Goal: Information Seeking & Learning: Find specific page/section

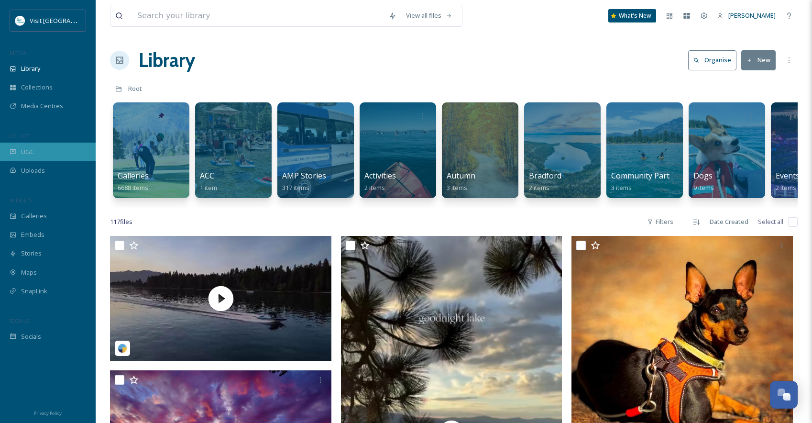
click at [19, 153] on div "UGC" at bounding box center [48, 152] width 96 height 19
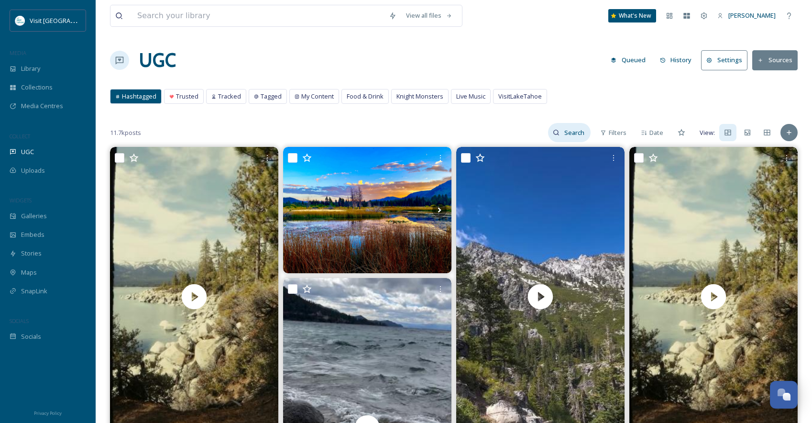
click at [568, 136] on input at bounding box center [575, 132] width 31 height 19
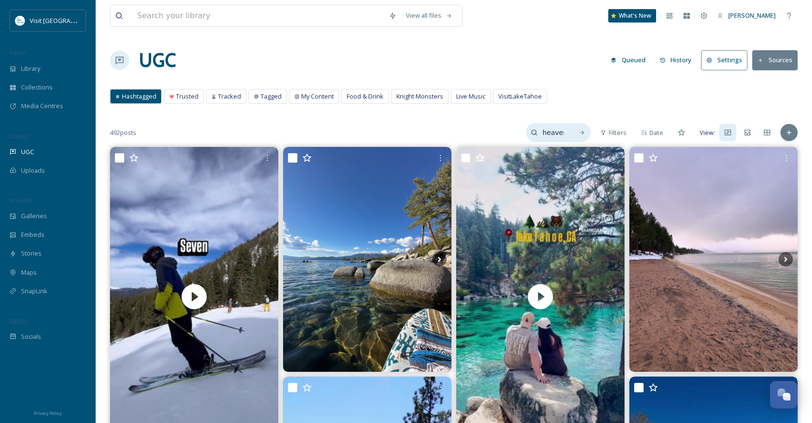
click at [567, 133] on input "heavenly" at bounding box center [553, 132] width 31 height 19
type input "heavenly village"
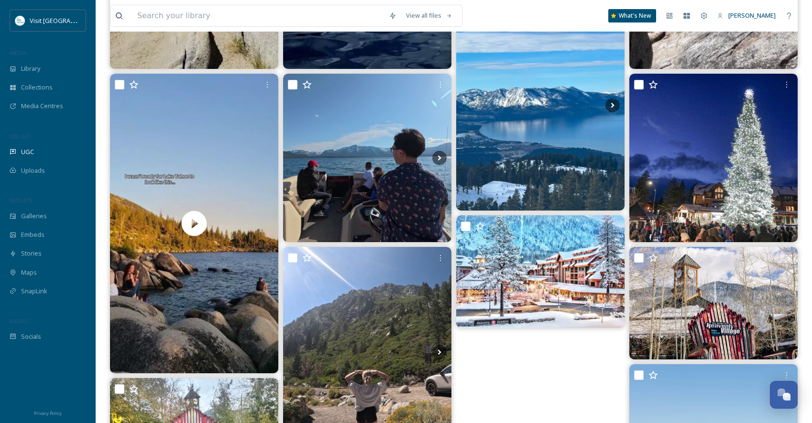
scroll to position [383, 0]
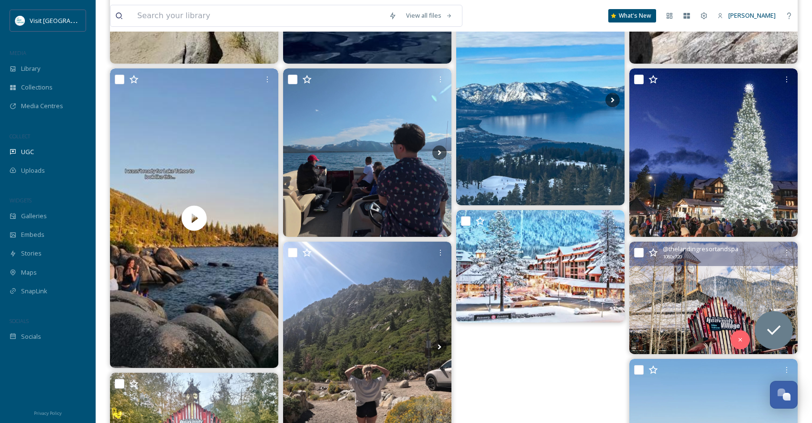
click at [722, 284] on img at bounding box center [714, 298] width 168 height 112
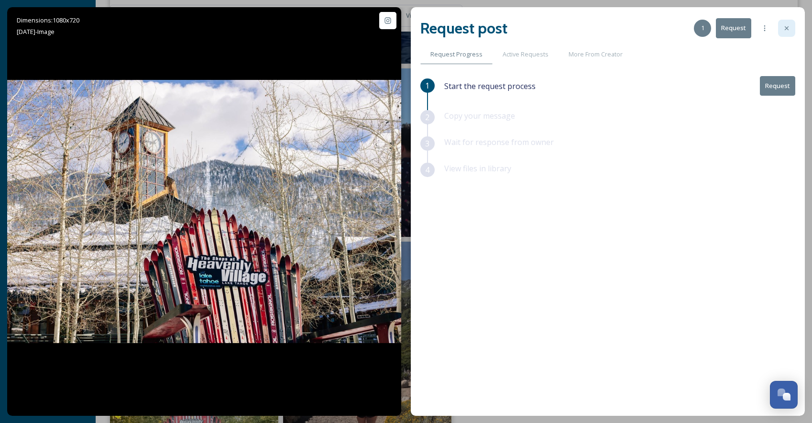
click at [789, 29] on icon at bounding box center [787, 28] width 8 height 8
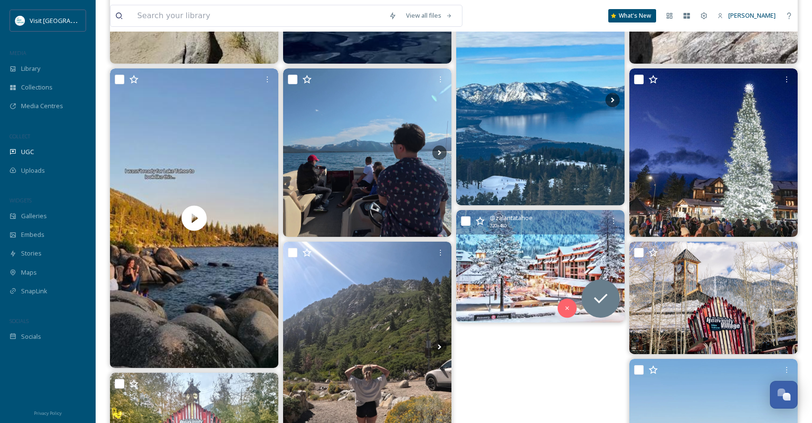
click at [528, 250] on img at bounding box center [540, 266] width 168 height 112
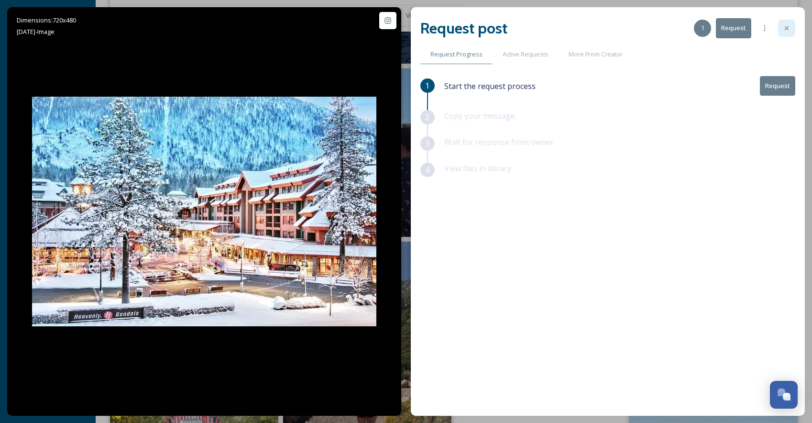
click at [789, 30] on icon at bounding box center [787, 28] width 8 height 8
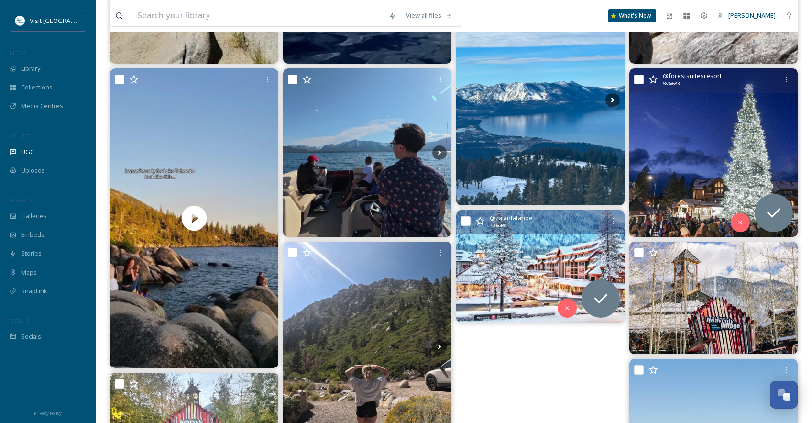
click at [714, 130] on img at bounding box center [714, 152] width 168 height 168
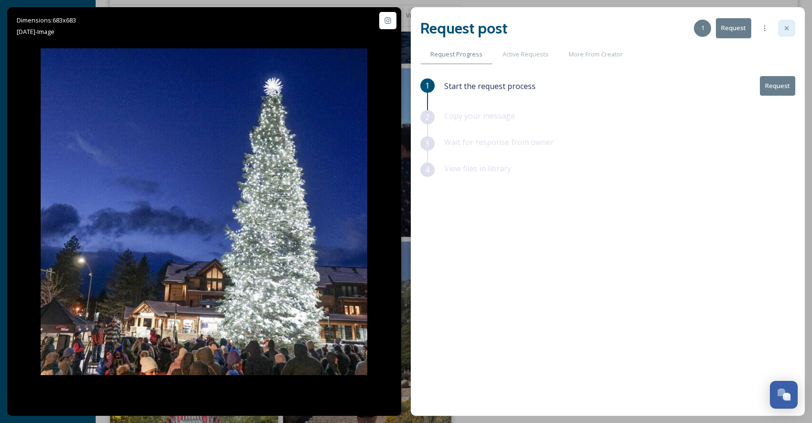
click at [788, 26] on icon at bounding box center [787, 28] width 8 height 8
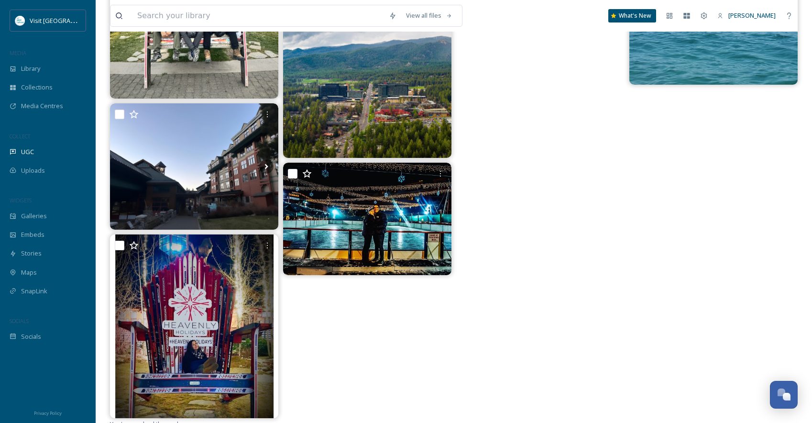
scroll to position [832, 0]
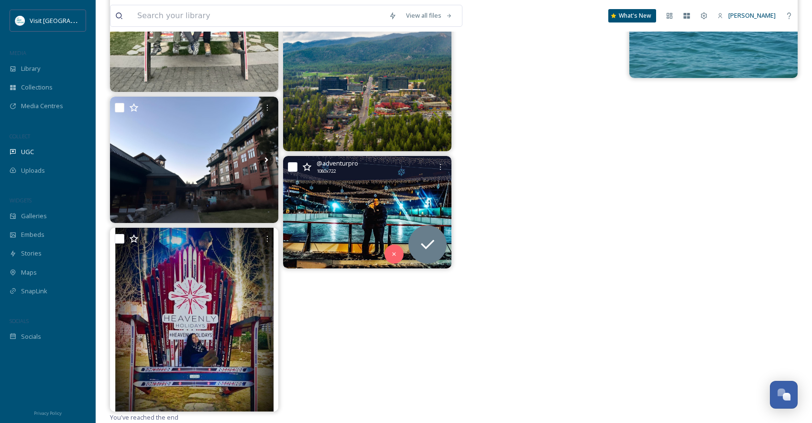
click at [353, 189] on img at bounding box center [367, 212] width 168 height 112
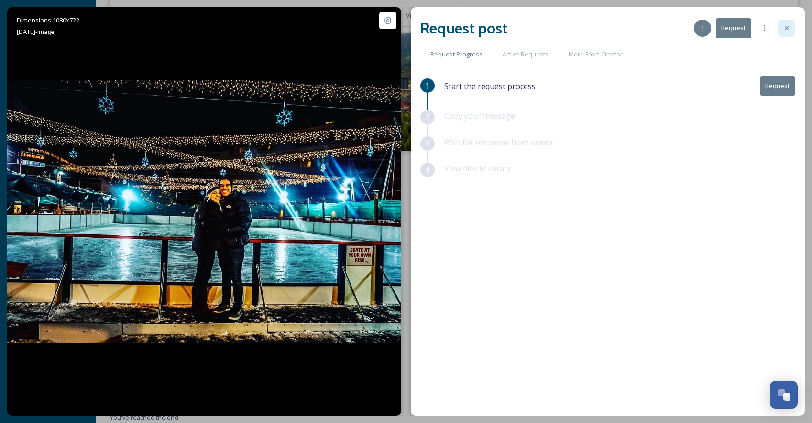
click at [791, 31] on div at bounding box center [786, 28] width 17 height 17
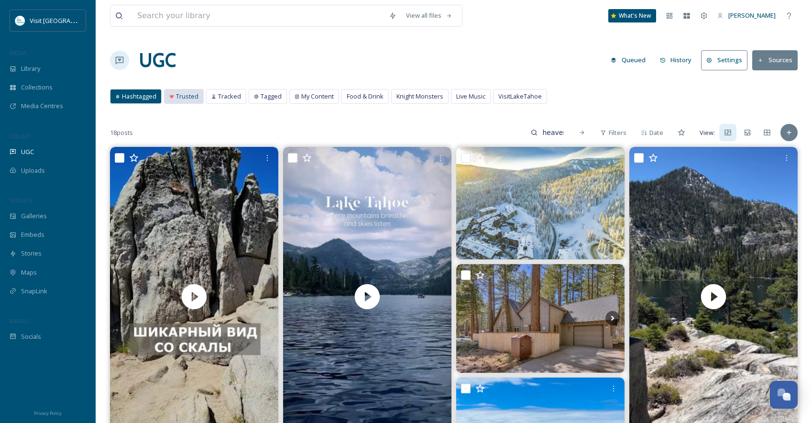
click at [182, 98] on span "Trusted" at bounding box center [187, 96] width 22 height 9
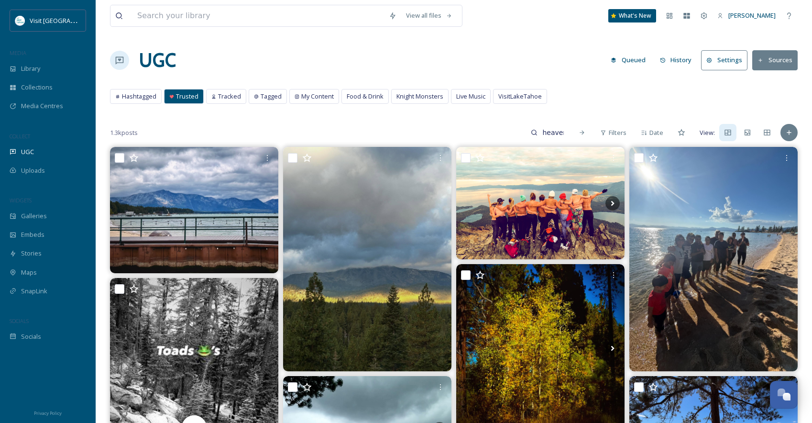
click at [778, 61] on button "Sources" at bounding box center [775, 60] width 45 height 20
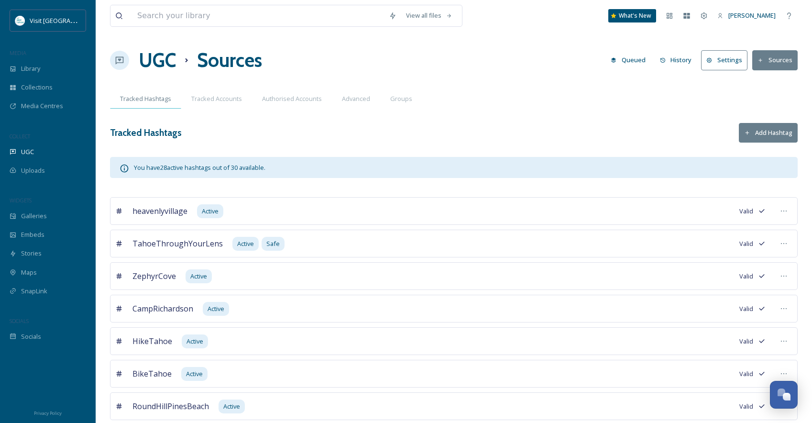
click at [147, 103] on span "Tracked Hashtags" at bounding box center [145, 98] width 51 height 9
click at [21, 157] on div "UGC" at bounding box center [48, 152] width 96 height 19
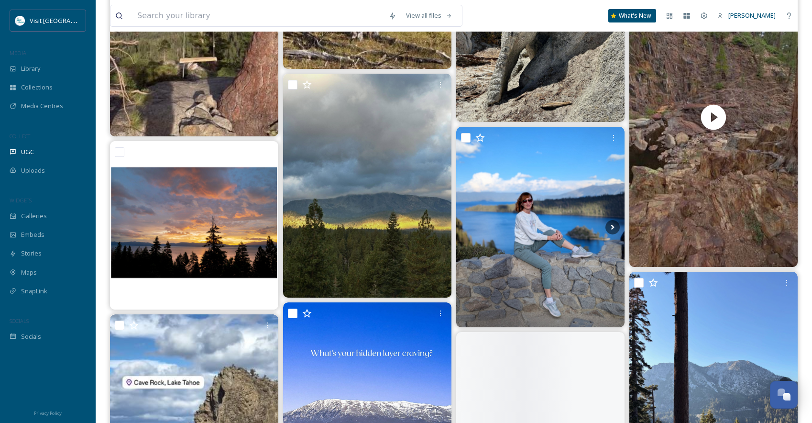
scroll to position [1627, 0]
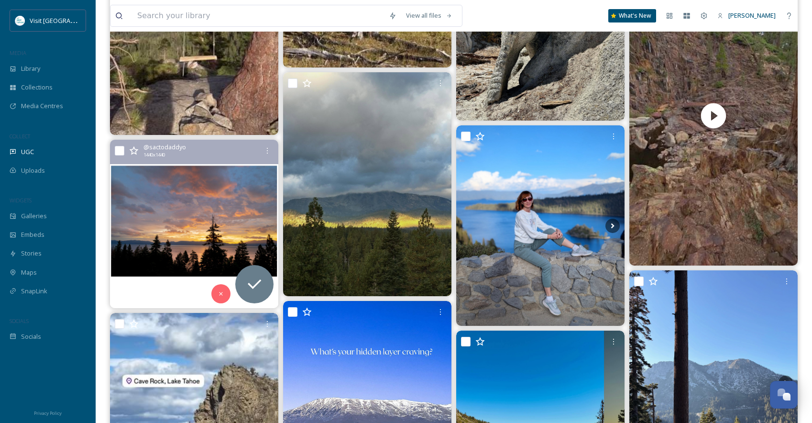
click at [188, 186] on img at bounding box center [194, 224] width 168 height 168
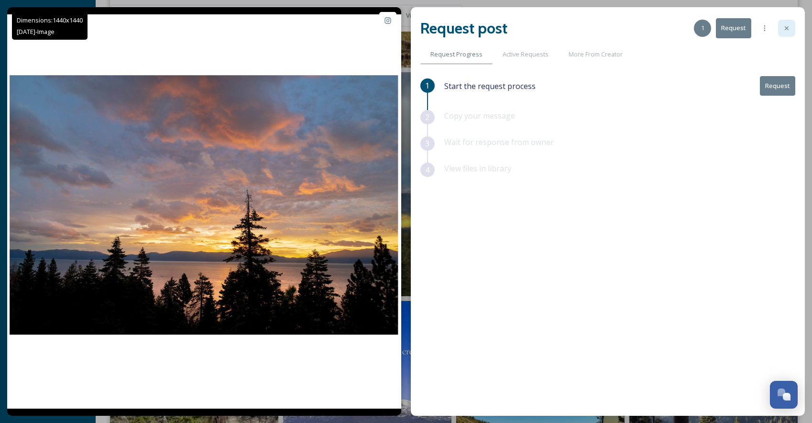
click at [791, 27] on div at bounding box center [786, 28] width 17 height 17
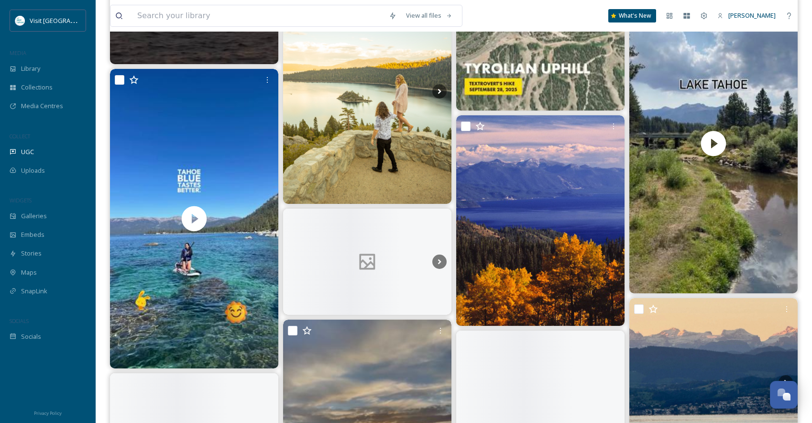
scroll to position [2488, 0]
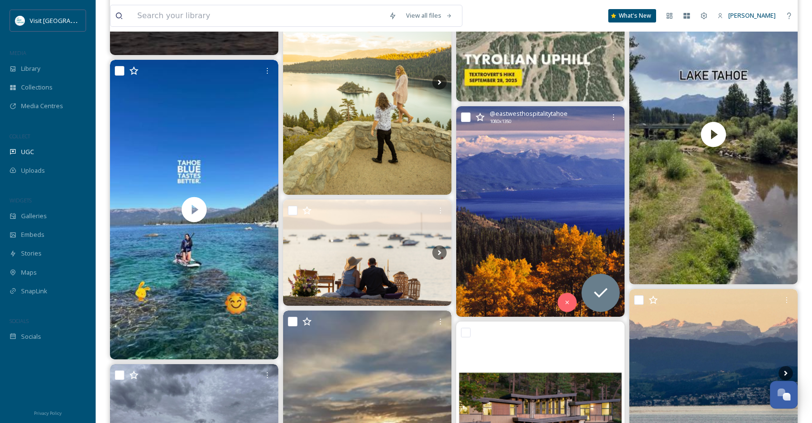
click at [535, 196] on img at bounding box center [540, 211] width 168 height 211
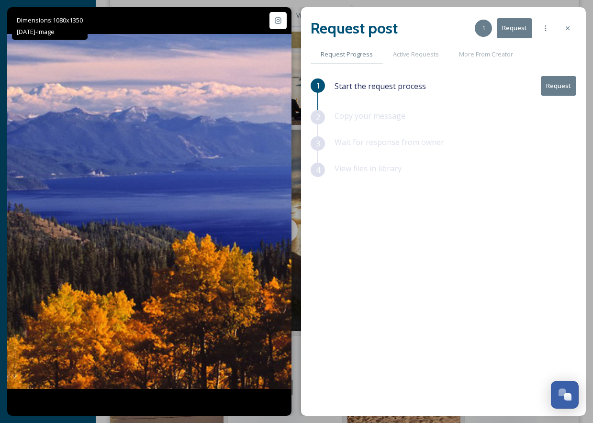
scroll to position [1802, 0]
